Goal: Task Accomplishment & Management: Use online tool/utility

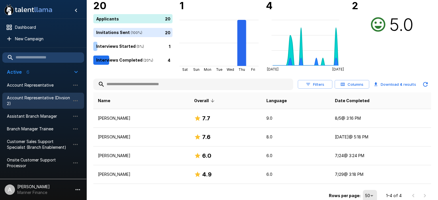
scroll to position [50, 0]
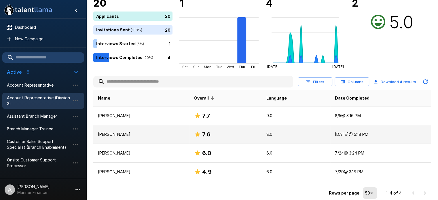
click at [112, 135] on p "[PERSON_NAME]" at bounding box center [141, 135] width 87 height 6
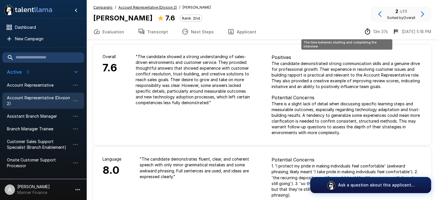
click at [386, 33] on p "13m 37s" at bounding box center [380, 32] width 15 height 6
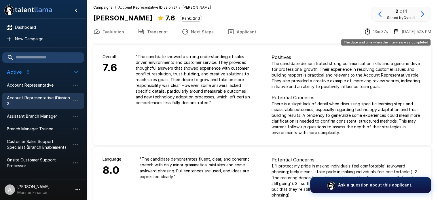
click at [399, 31] on icon "The date and time when the interview was completed" at bounding box center [395, 31] width 7 height 7
click at [416, 31] on p "[DATE] 5:18 PM" at bounding box center [416, 32] width 29 height 6
drag, startPoint x: 375, startPoint y: 52, endPoint x: 322, endPoint y: 25, distance: 60.1
click at [322, 25] on div "Evaluation Transcript Next Steps Applicant 13m 37s [DATE] 5:18 PM" at bounding box center [262, 32] width 352 height 16
click at [400, 51] on div "Positives The candidate demonstrated strong communication skills and a genuine …" at bounding box center [346, 95] width 169 height 100
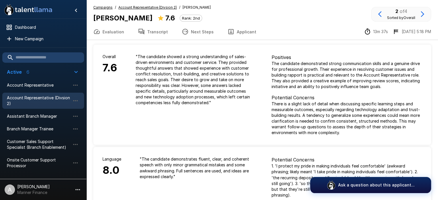
drag, startPoint x: 370, startPoint y: 31, endPoint x: 283, endPoint y: 12, distance: 88.9
click at [283, 12] on div "Campaigns / Account Representative (Divsion 2) / [PERSON_NAME] [PERSON_NAME] 7.…" at bounding box center [262, 14] width 338 height 19
click at [149, 30] on button "Transcript" at bounding box center [153, 32] width 44 height 16
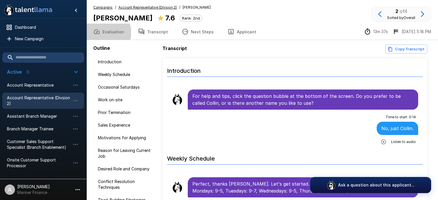
click at [106, 33] on button "Evaluation" at bounding box center [108, 32] width 45 height 16
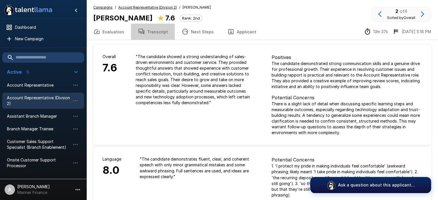
click at [161, 31] on button "Transcript" at bounding box center [153, 32] width 44 height 16
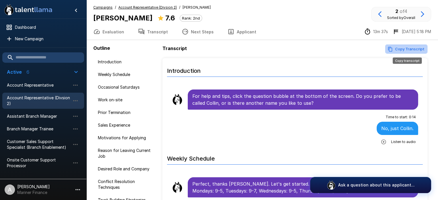
click at [410, 48] on button "Copy Transcript" at bounding box center [406, 49] width 42 height 9
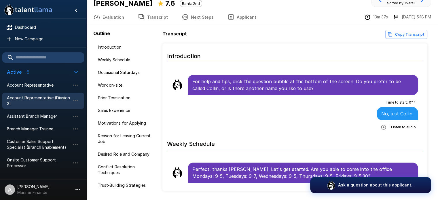
scroll to position [33, 0]
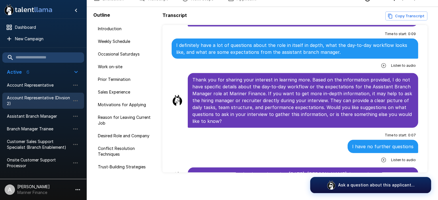
scroll to position [1698, 0]
